Goal: Task Accomplishment & Management: Use online tool/utility

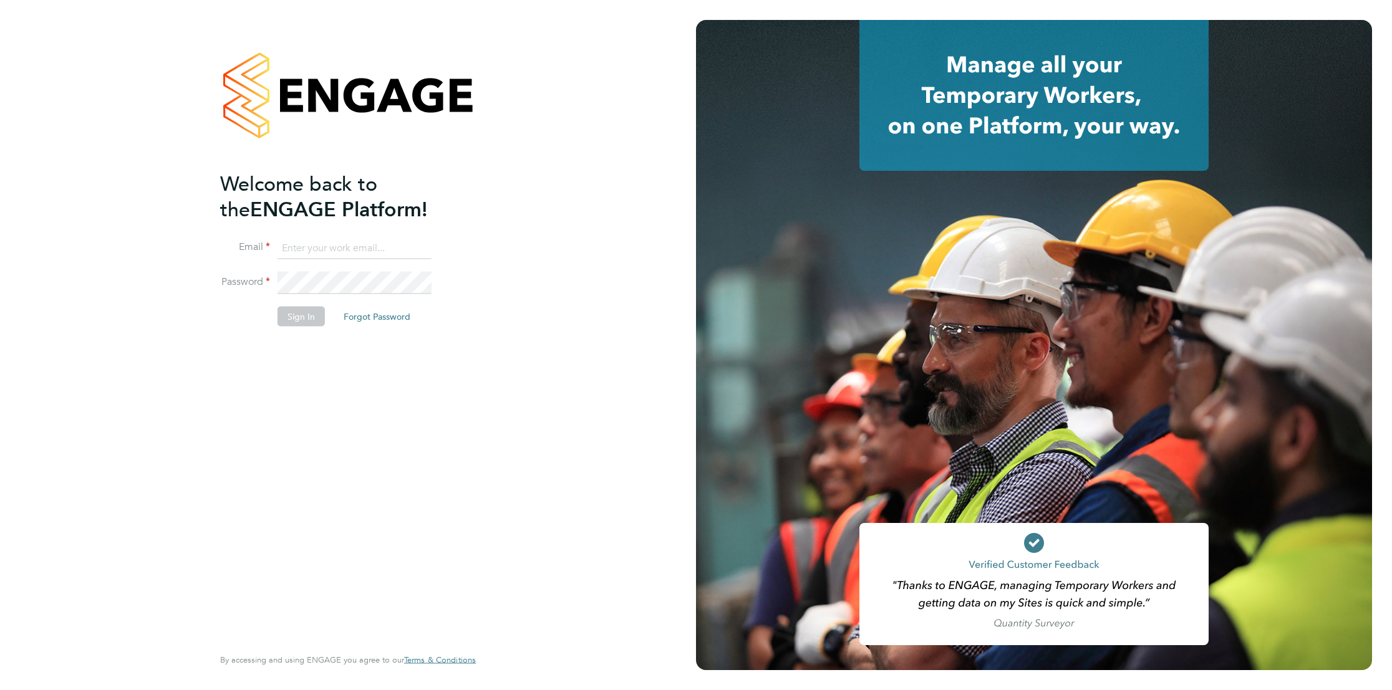
type input "claire.cosgrove1@nhs.net"
click at [311, 319] on li "Sign In Forgot Password" at bounding box center [341, 323] width 243 height 32
click at [312, 317] on button "Sign In" at bounding box center [300, 317] width 47 height 20
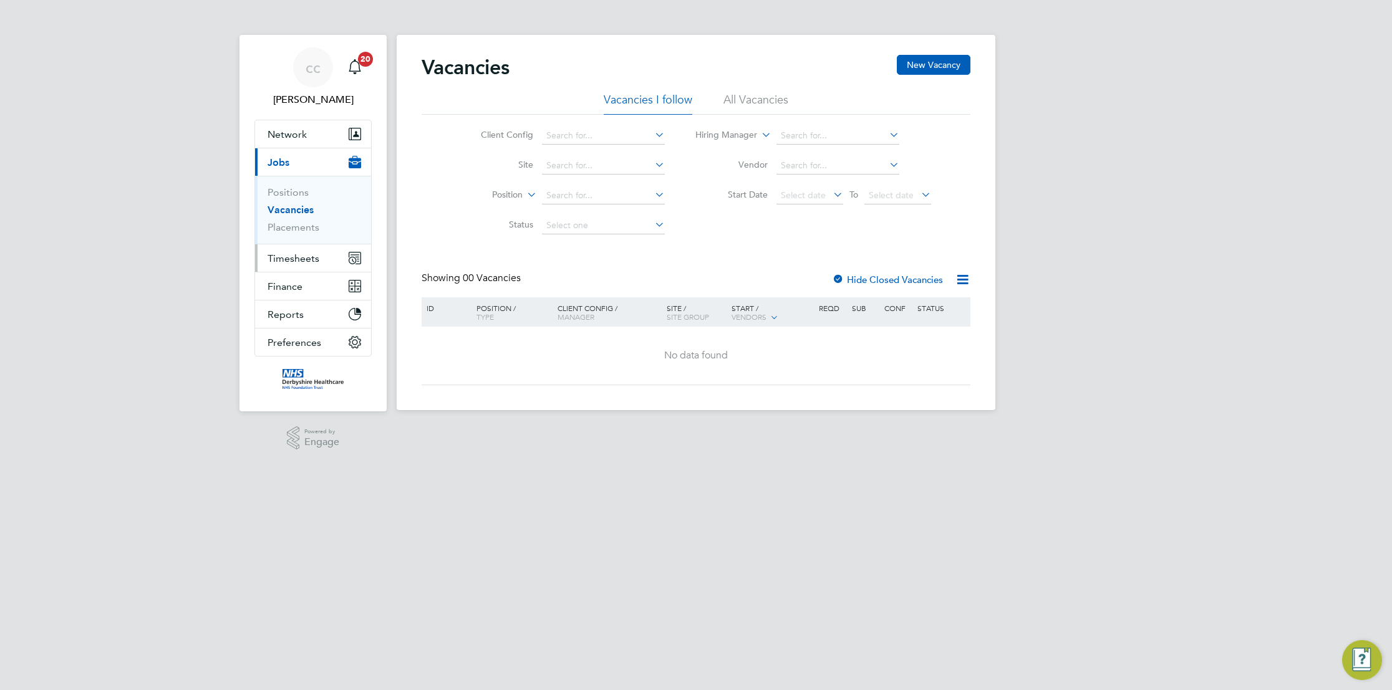
click at [305, 257] on span "Timesheets" at bounding box center [294, 259] width 52 height 12
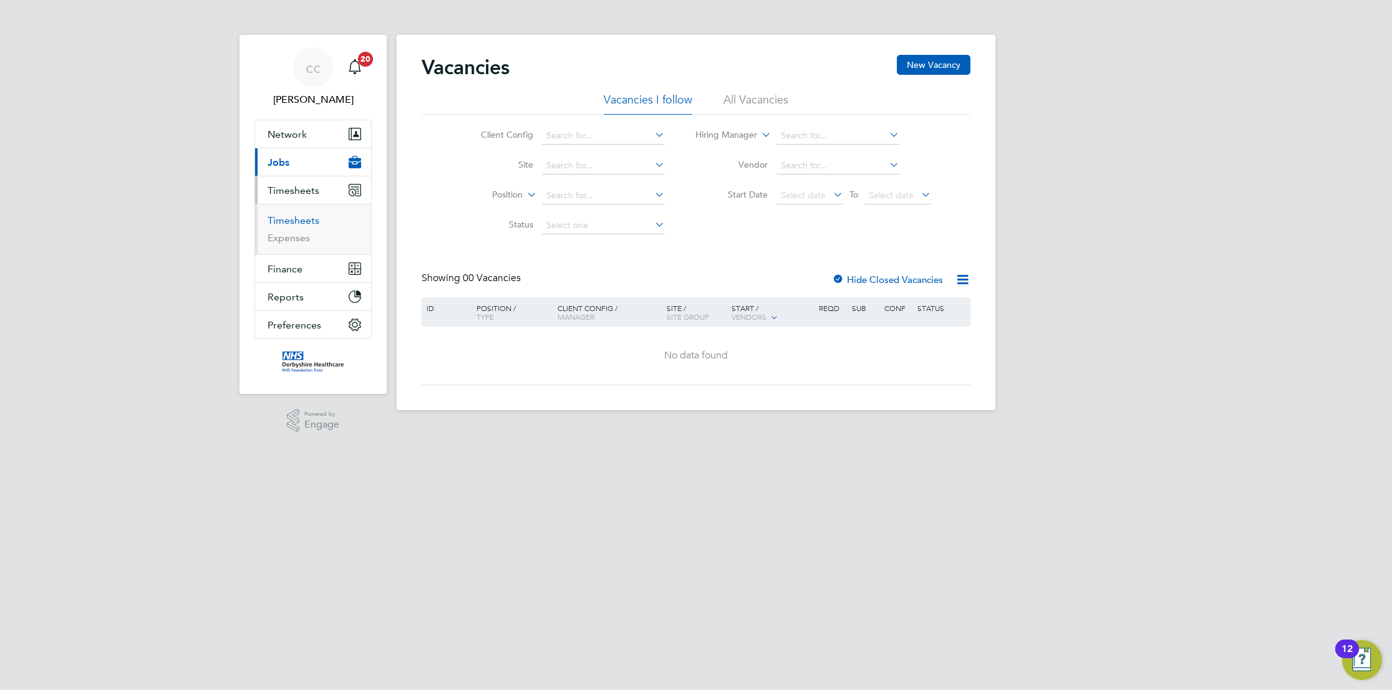
click at [310, 223] on link "Timesheets" at bounding box center [294, 221] width 52 height 12
